Goal: Information Seeking & Learning: Learn about a topic

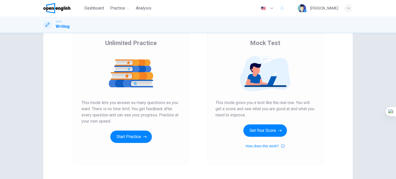
scroll to position [39, 0]
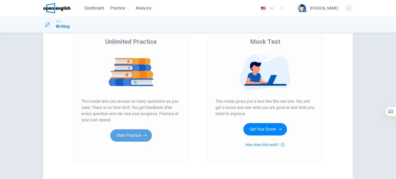
click at [143, 135] on icon "button" at bounding box center [145, 135] width 4 height 5
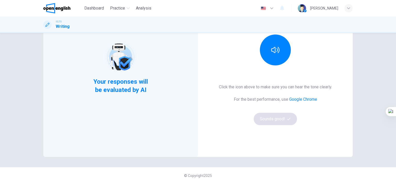
scroll to position [66, 0]
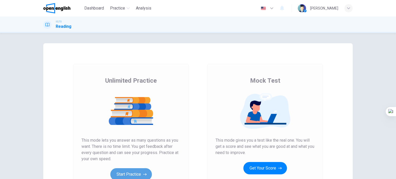
click at [133, 171] on button "Start Practice" at bounding box center [131, 174] width 42 height 12
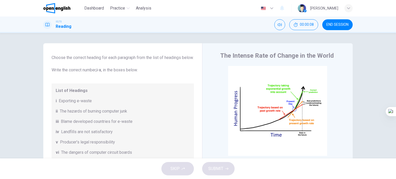
scroll to position [12, 0]
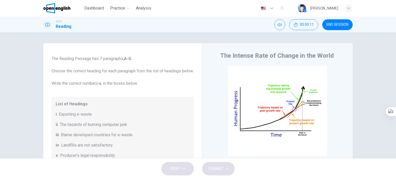
drag, startPoint x: 396, startPoint y: 70, endPoint x: 393, endPoint y: 87, distance: 16.9
click at [393, 87] on html "This site uses cookies, as explained in our Privacy Policy . If you agree to th…" at bounding box center [198, 89] width 396 height 179
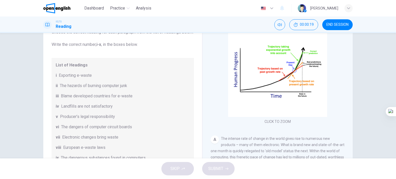
scroll to position [74, 0]
